Goal: Task Accomplishment & Management: Complete application form

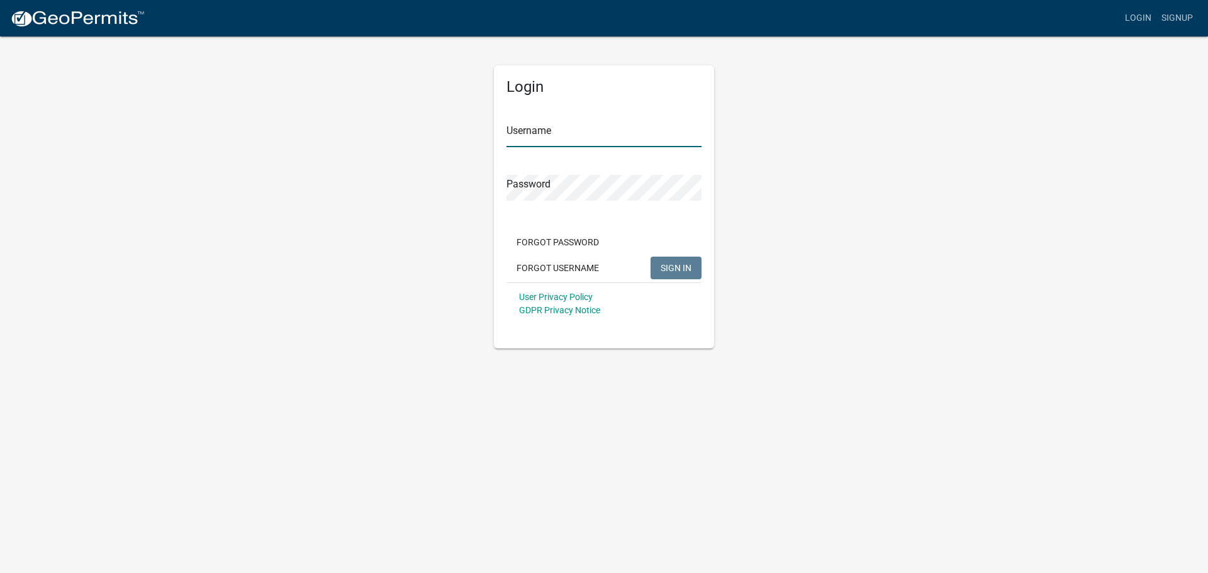
type input "ashainc"
click at [669, 267] on span "SIGN IN" at bounding box center [675, 267] width 31 height 10
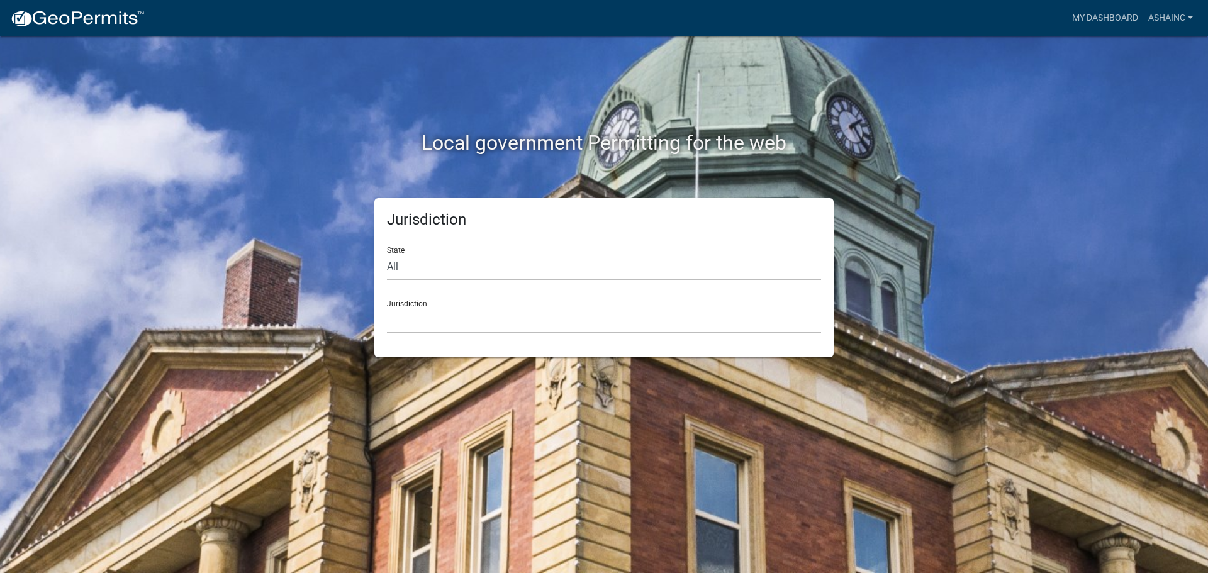
click at [437, 268] on select "All [US_STATE] [US_STATE] [US_STATE] [US_STATE] [US_STATE] [US_STATE] [US_STATE…" at bounding box center [604, 267] width 434 height 26
select select "[US_STATE]"
click at [387, 254] on select "All [US_STATE] [US_STATE] [US_STATE] [US_STATE] [US_STATE] [US_STATE] [US_STATE…" at bounding box center [604, 267] width 434 height 26
click at [432, 333] on div "Jurisdiction State All [US_STATE] [US_STATE] [US_STATE] [US_STATE] [US_STATE] […" at bounding box center [603, 277] width 459 height 159
click at [437, 325] on select "City of [GEOGRAPHIC_DATA], [US_STATE] City of [GEOGRAPHIC_DATA], [US_STATE] Cit…" at bounding box center [604, 321] width 434 height 26
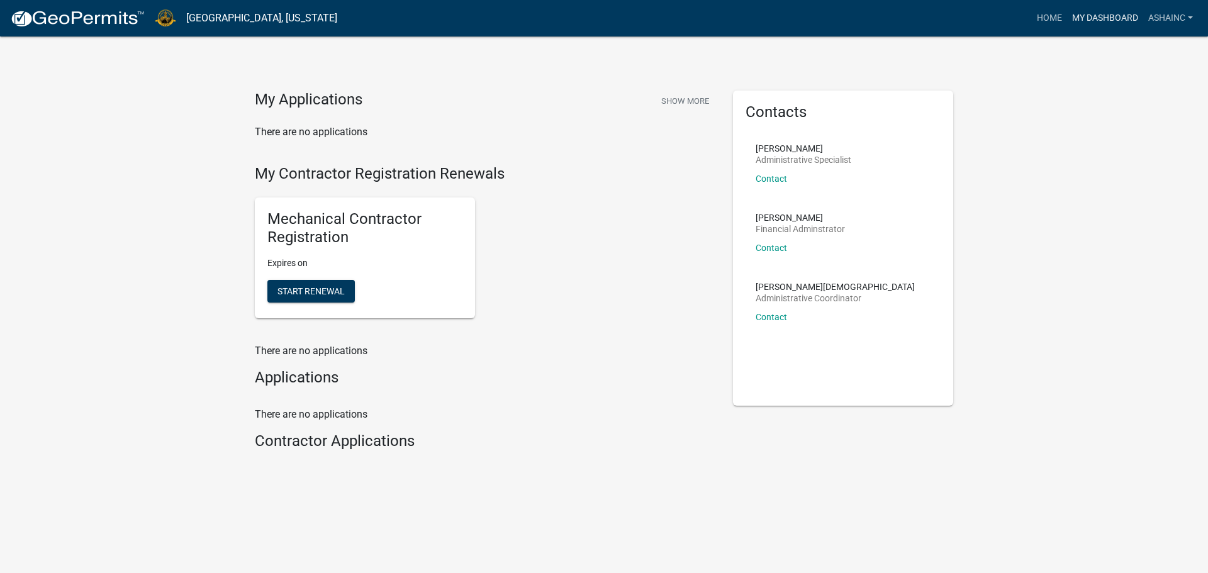
click at [1109, 15] on link "My Dashboard" at bounding box center [1105, 18] width 76 height 24
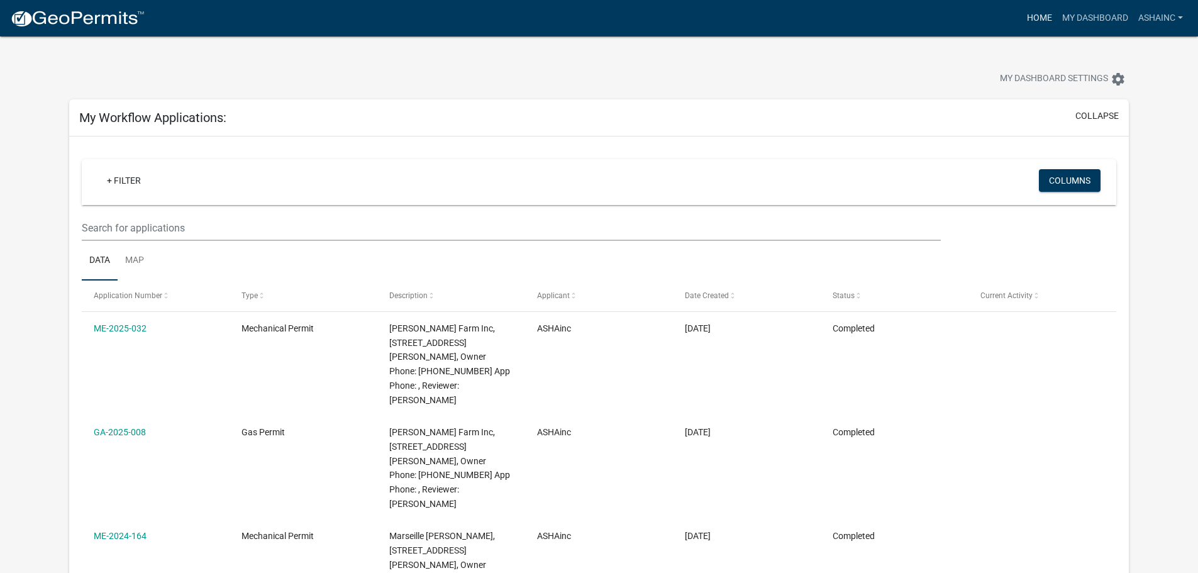
click at [1044, 20] on link "Home" at bounding box center [1039, 18] width 35 height 24
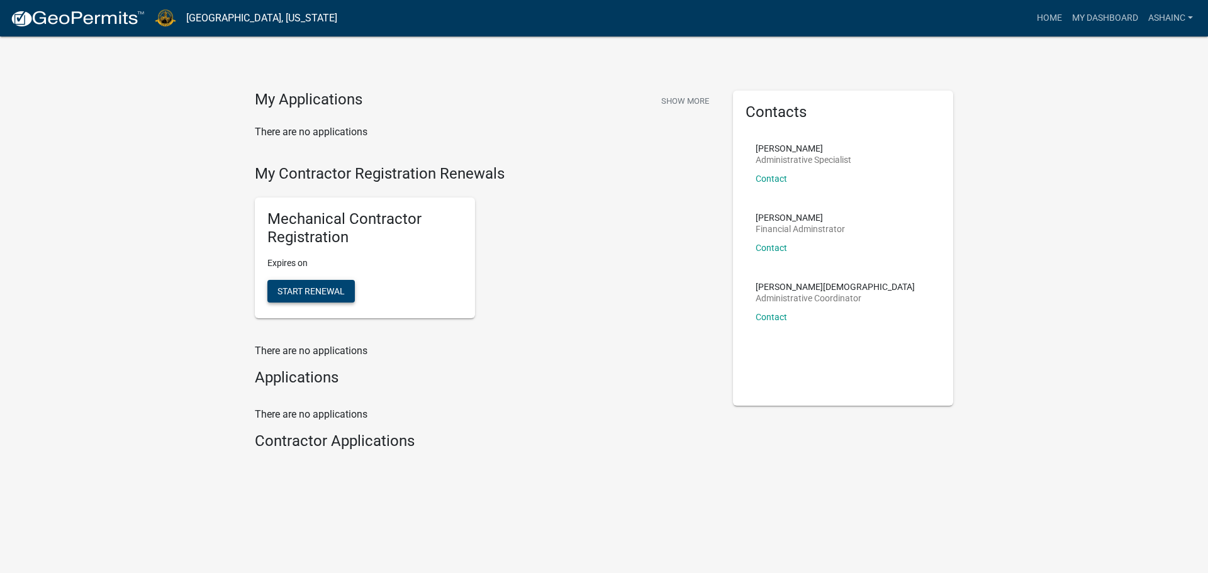
click at [279, 283] on button "Start Renewal" at bounding box center [310, 291] width 87 height 23
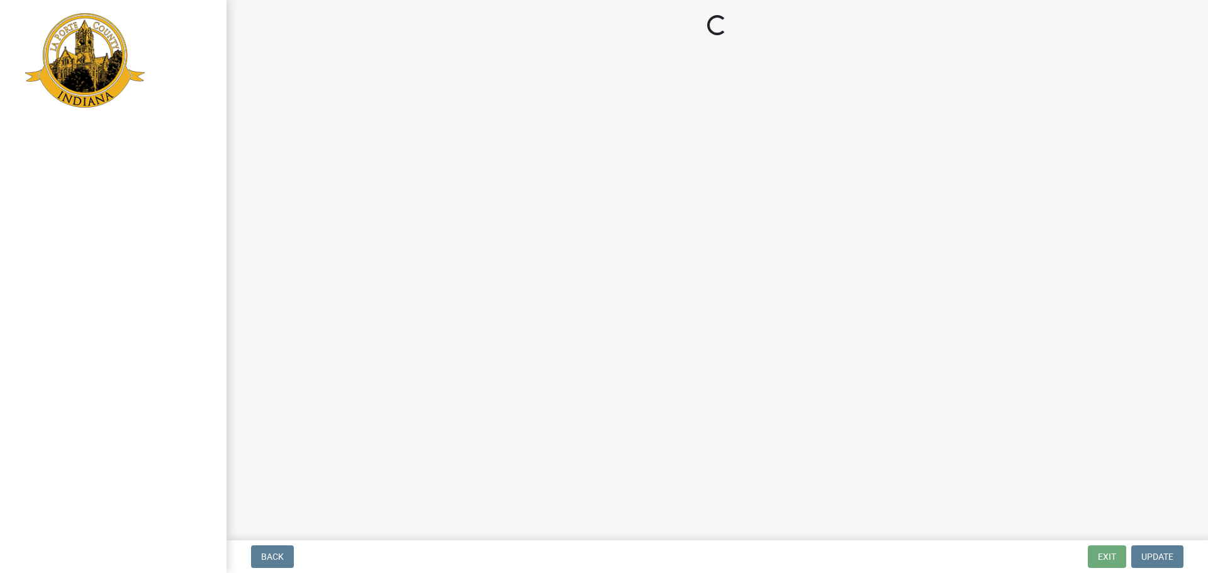
select select "IN"
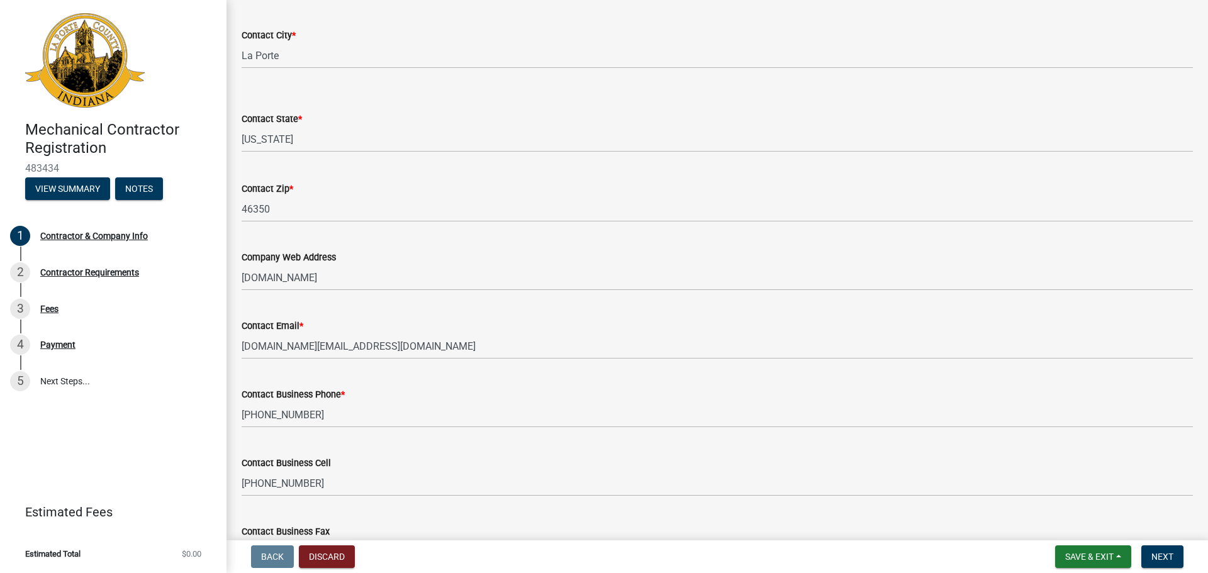
scroll to position [503, 0]
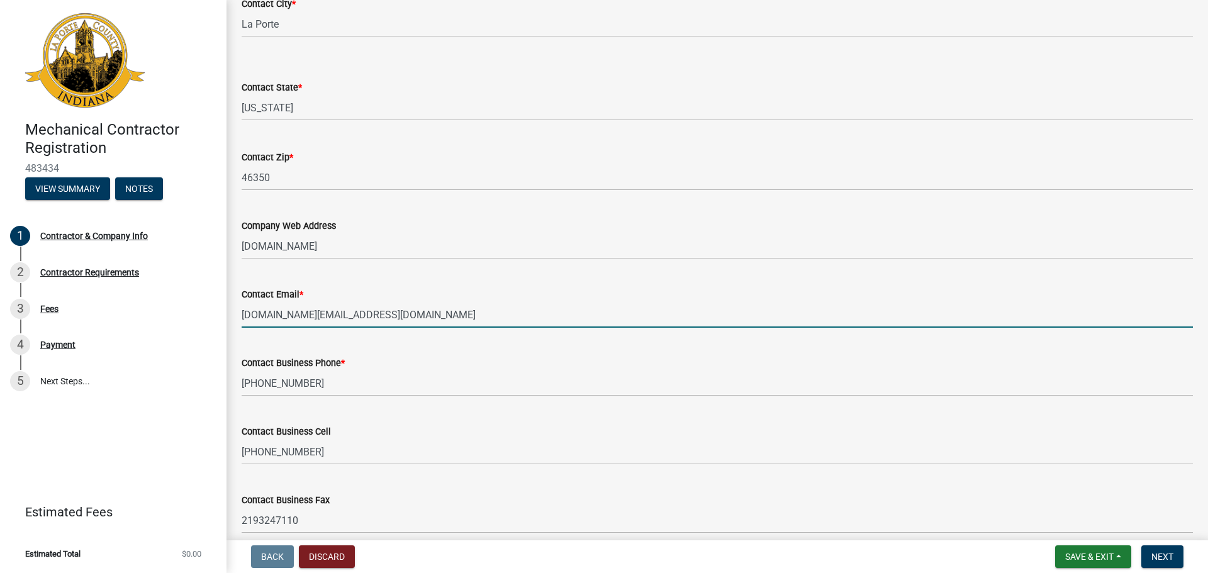
click at [443, 314] on input "[DOMAIN_NAME][EMAIL_ADDRESS][DOMAIN_NAME]" at bounding box center [717, 315] width 951 height 26
drag, startPoint x: 443, startPoint y: 314, endPoint x: 207, endPoint y: 312, distance: 236.5
click at [211, 313] on div "Mechanical Contractor Registration 483434 View Summary Notes 1 Contractor & Com…" at bounding box center [604, 286] width 1208 height 573
type input "[EMAIL_ADDRESS][DOMAIN_NAME]"
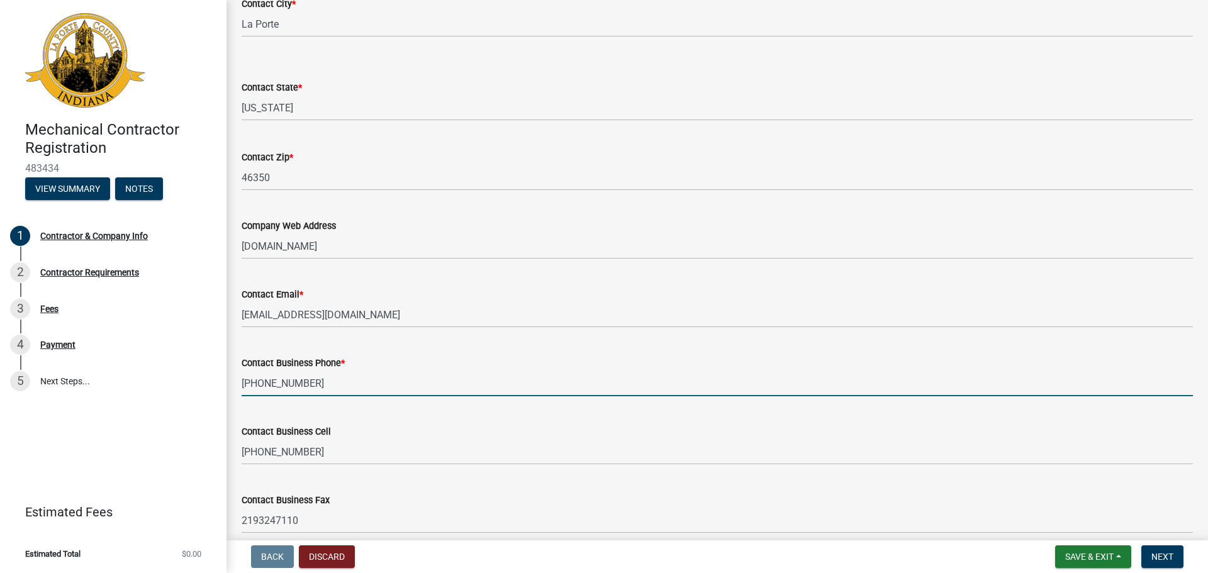
click at [504, 371] on input "[PHONE_NUMBER]" at bounding box center [717, 384] width 951 height 26
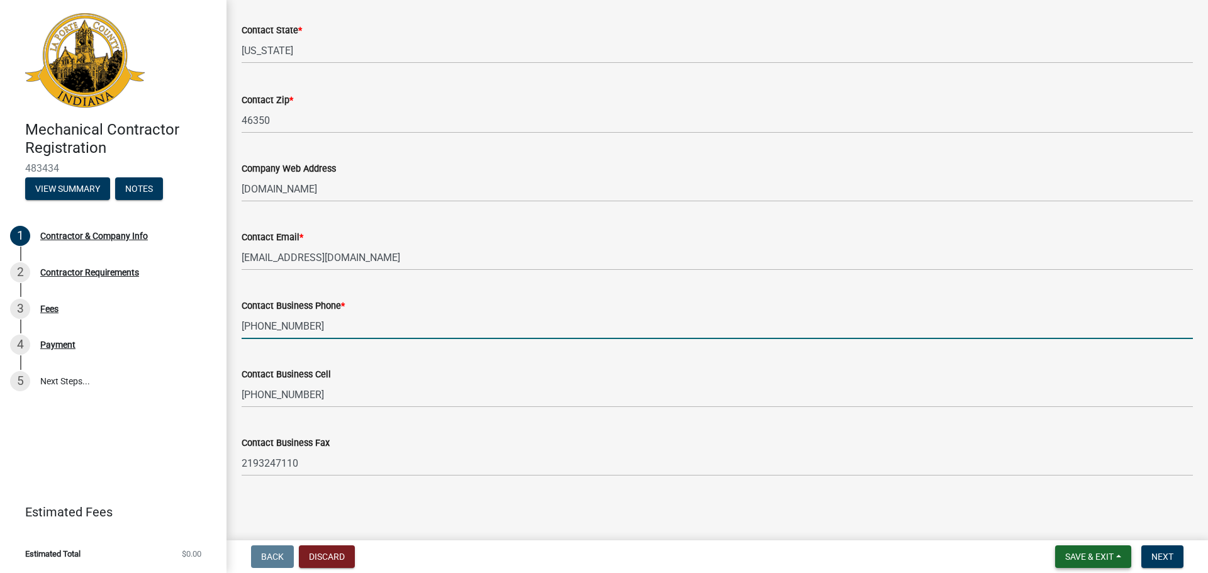
click at [1091, 553] on span "Save & Exit" at bounding box center [1089, 557] width 48 height 10
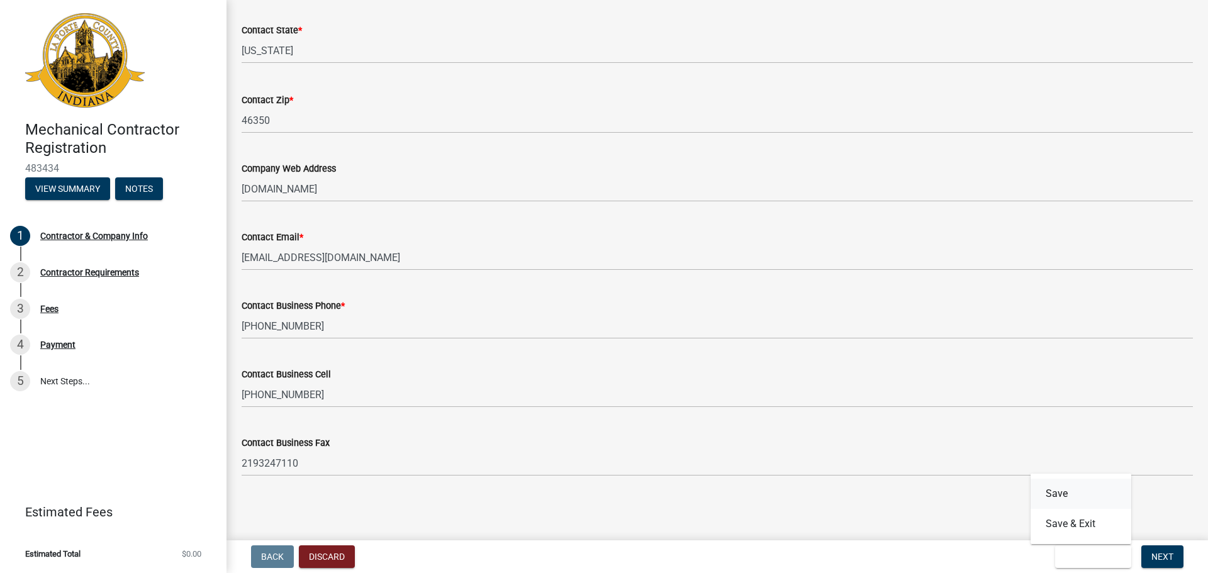
click at [1079, 499] on button "Save" at bounding box center [1080, 494] width 101 height 30
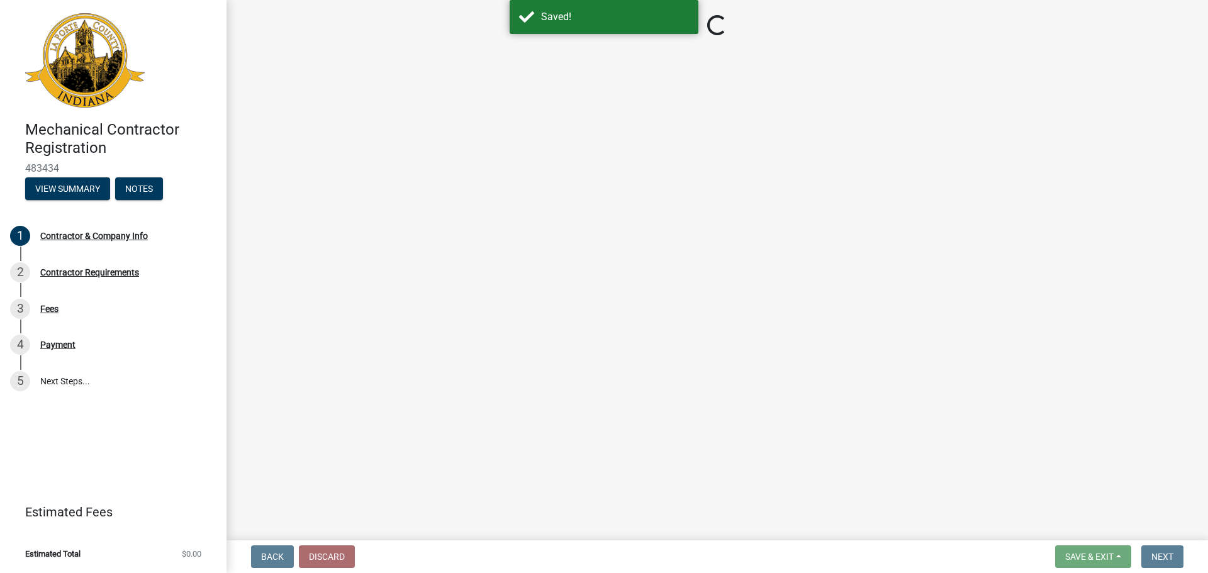
select select "IN"
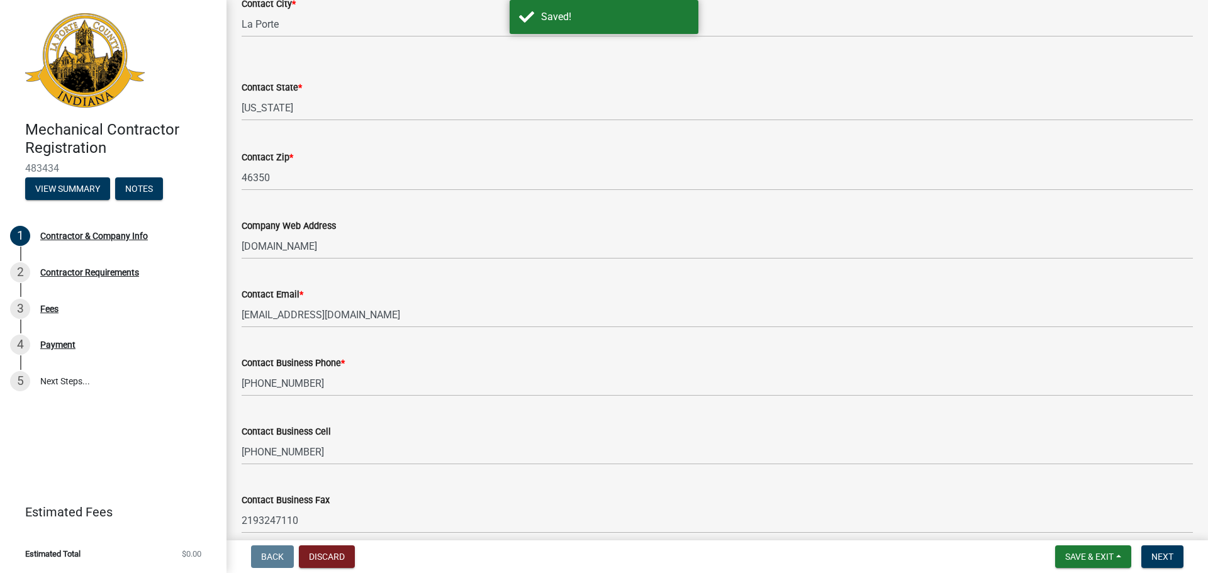
scroll to position [560, 0]
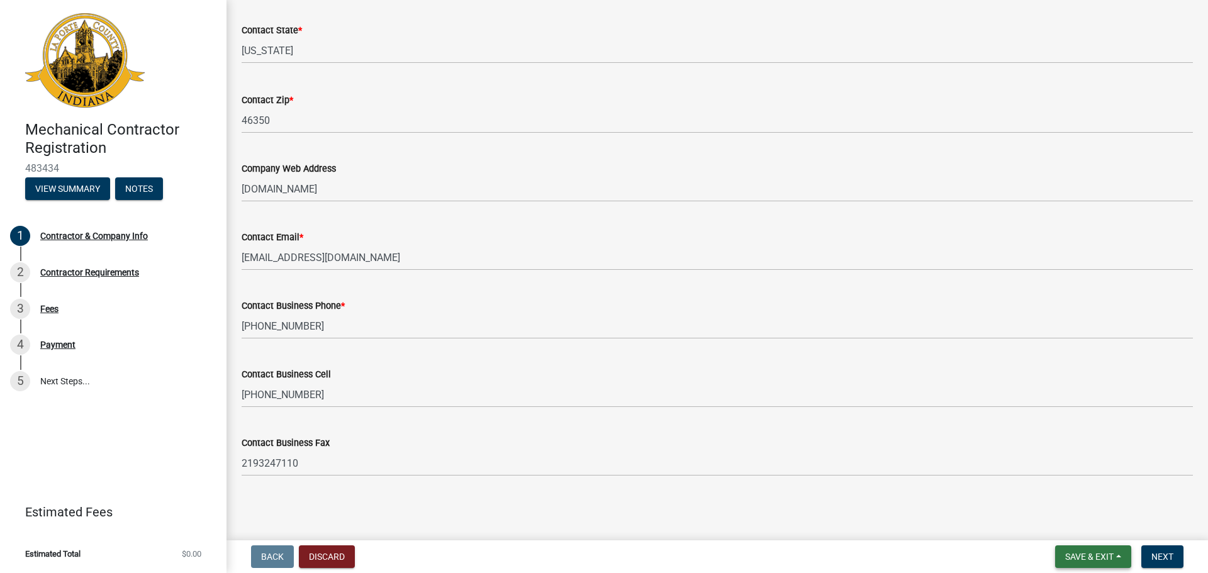
click at [1076, 550] on button "Save & Exit" at bounding box center [1093, 556] width 76 height 23
click at [1134, 509] on main "Contractor & Company Info share Share Business Name * All Seasons Heating & Air…" at bounding box center [716, 267] width 981 height 535
click at [1156, 552] on span "Next" at bounding box center [1162, 557] width 22 height 10
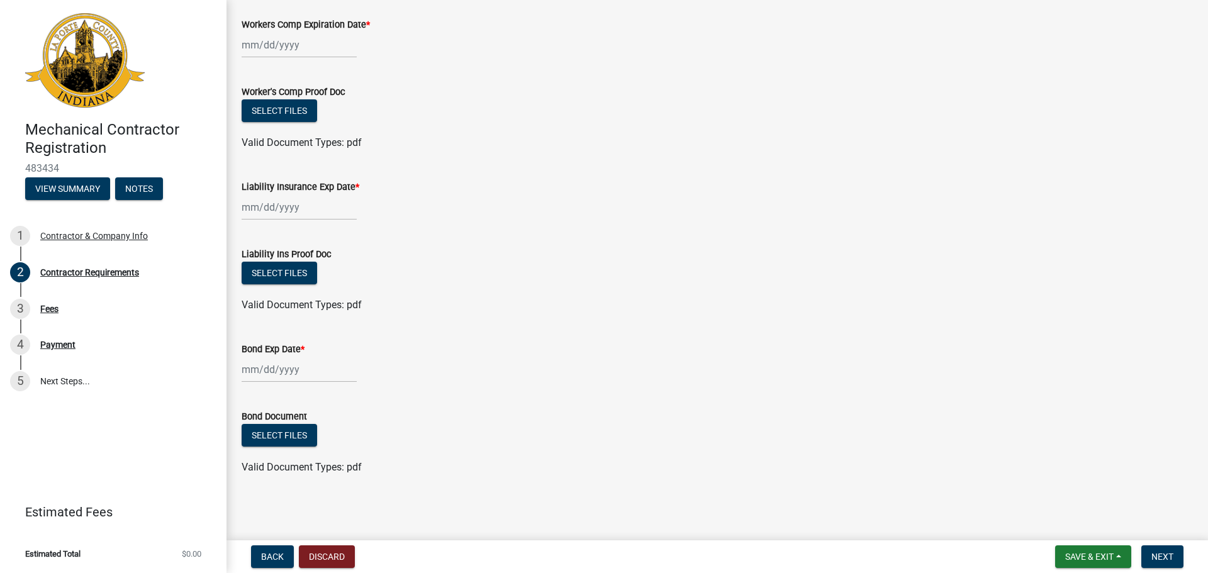
scroll to position [0, 0]
